Goal: Task Accomplishment & Management: Use online tool/utility

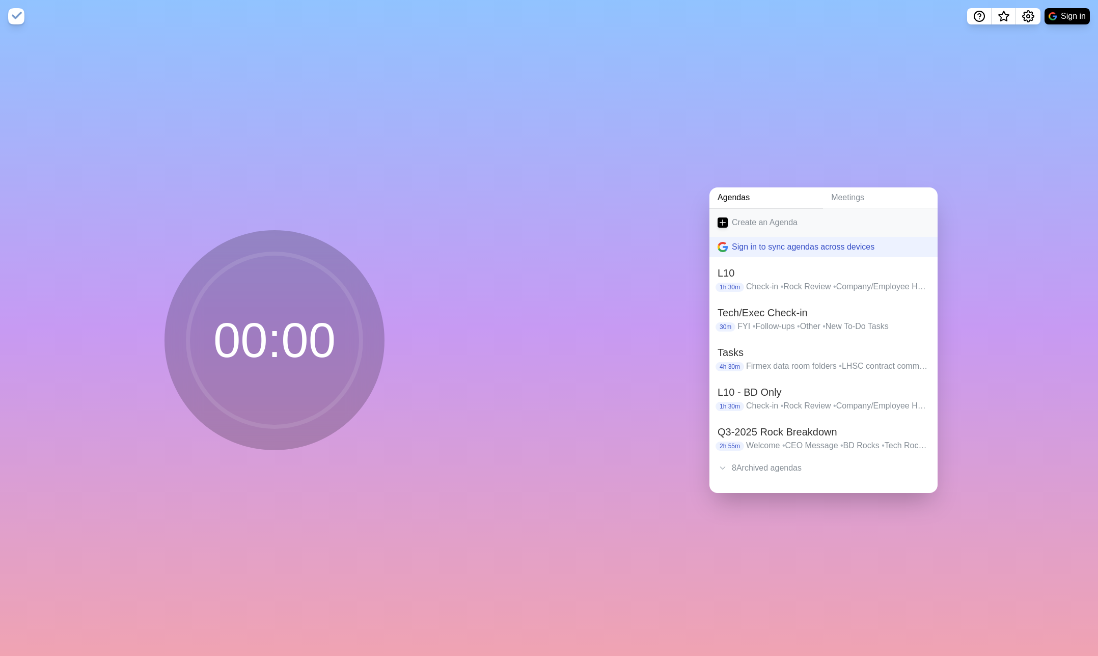
click at [743, 224] on link "Create an Agenda" at bounding box center [823, 222] width 228 height 29
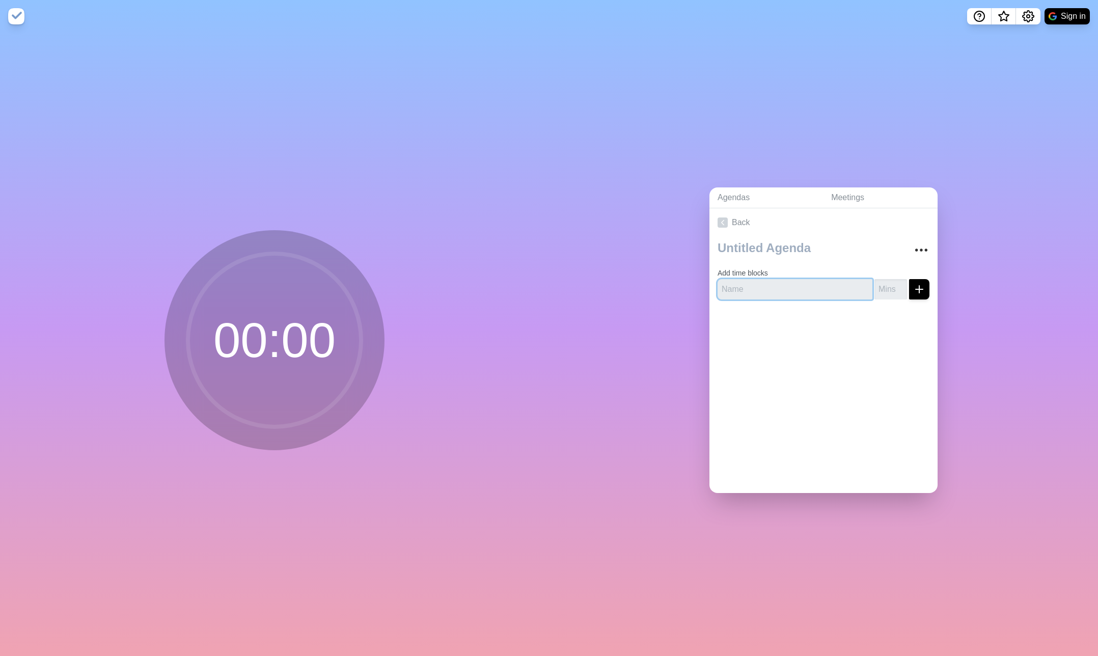
click at [759, 293] on input "text" at bounding box center [795, 289] width 155 height 20
type input "Catching up"
click at [892, 283] on input "number" at bounding box center [890, 289] width 33 height 20
type input "15"
click button "submit" at bounding box center [919, 289] width 20 height 20
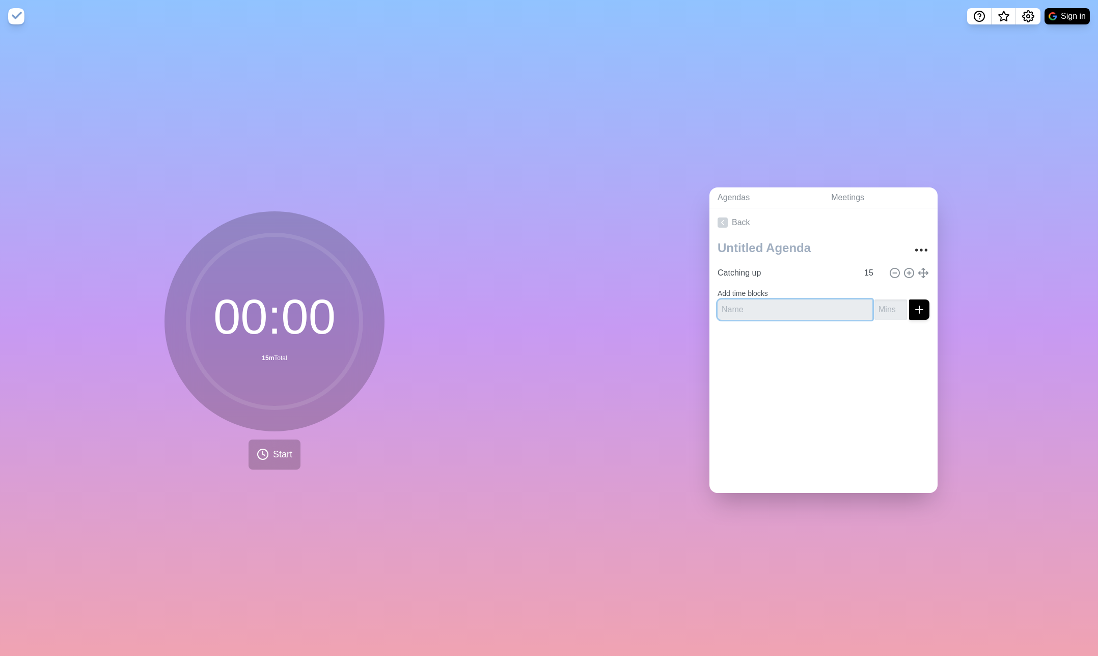
click at [802, 318] on input "text" at bounding box center [795, 309] width 155 height 20
type input "S"
type input "Tenomix Leadership Discussions - Slides"
click at [887, 312] on input "number" at bounding box center [890, 309] width 33 height 20
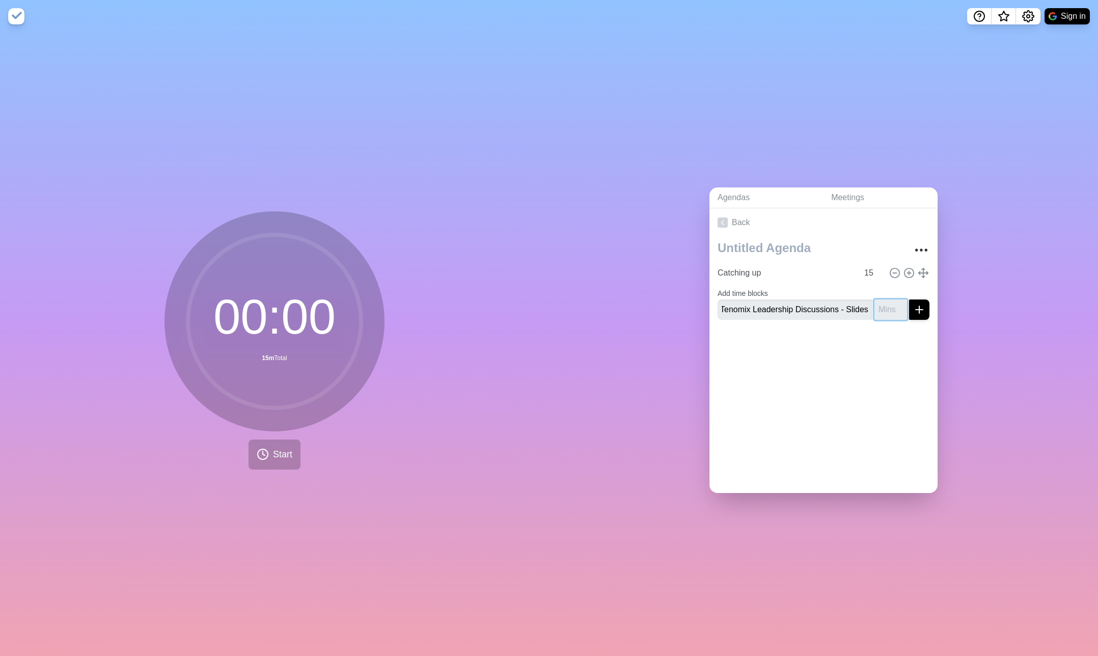
scroll to position [0, 0]
type input "30"
click at [909, 299] on button "submit" at bounding box center [919, 309] width 20 height 20
type input "Q3-2025 Rock Review"
click at [886, 319] on input "number" at bounding box center [890, 318] width 33 height 20
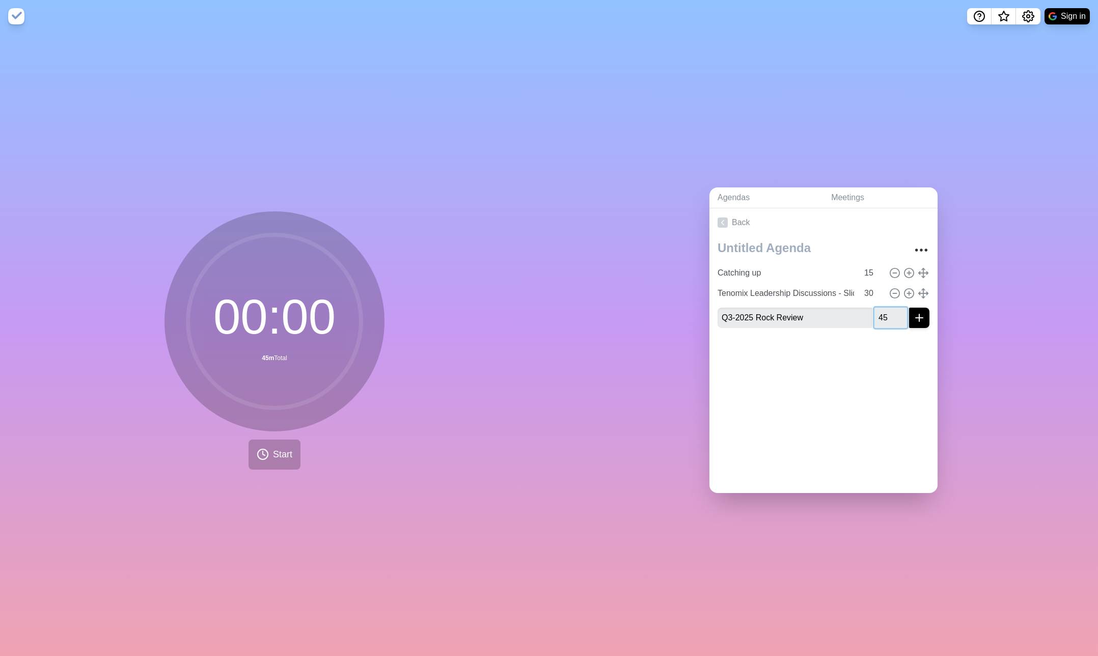
type input "45"
click at [925, 321] on button "submit" at bounding box center [919, 318] width 20 height 20
type input "Open Discussion"
click at [889, 341] on input "number" at bounding box center [890, 338] width 33 height 20
type input "75"
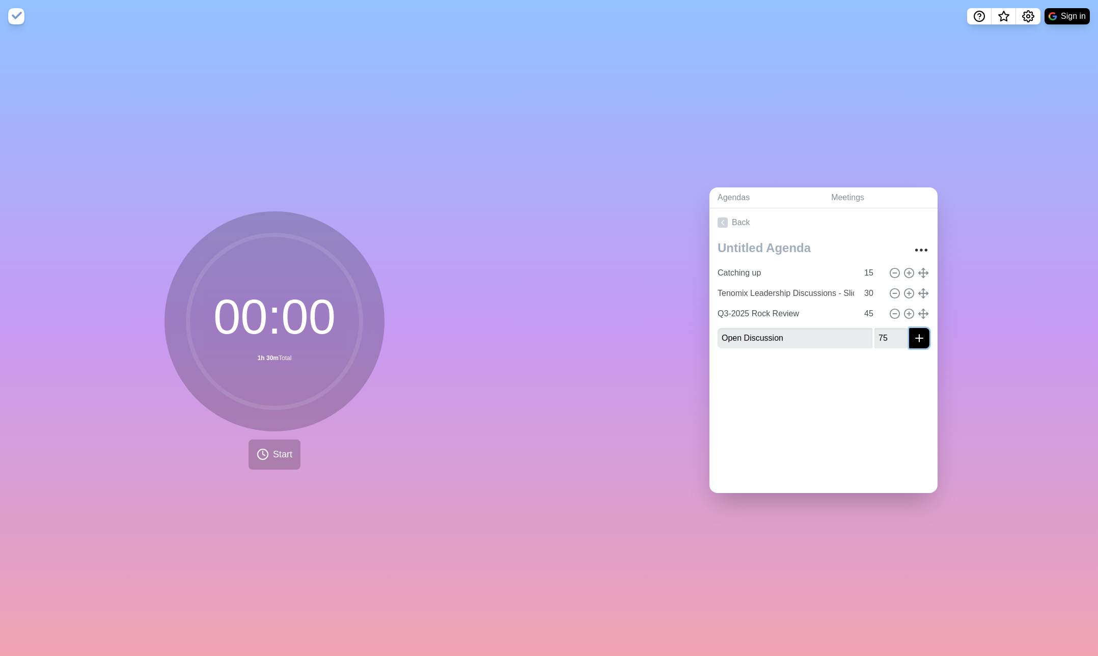
click at [918, 340] on icon "submit" at bounding box center [919, 338] width 12 height 12
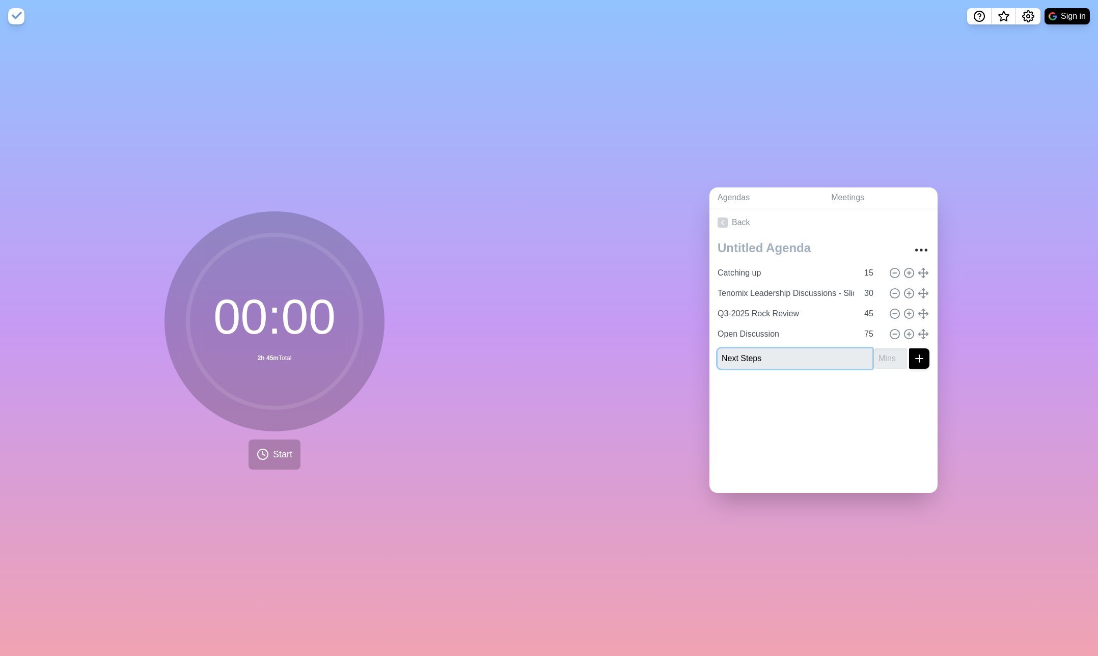
type input "Next Steps"
click at [883, 360] on input "number" at bounding box center [890, 358] width 33 height 20
type input "15"
click at [922, 360] on icon "submit" at bounding box center [919, 358] width 12 height 12
